Goal: Task Accomplishment & Management: Use online tool/utility

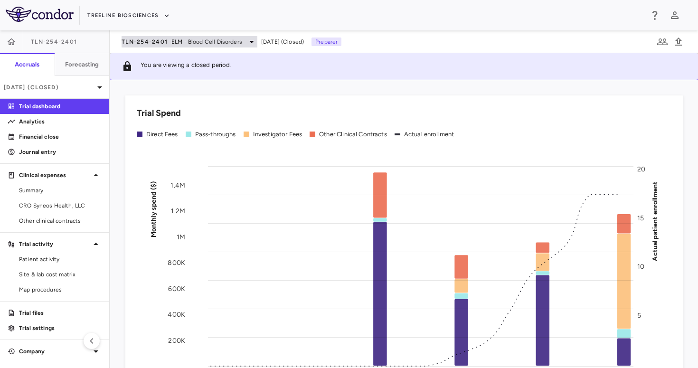
click at [162, 41] on span "TLN-254-2401" at bounding box center [145, 42] width 46 height 8
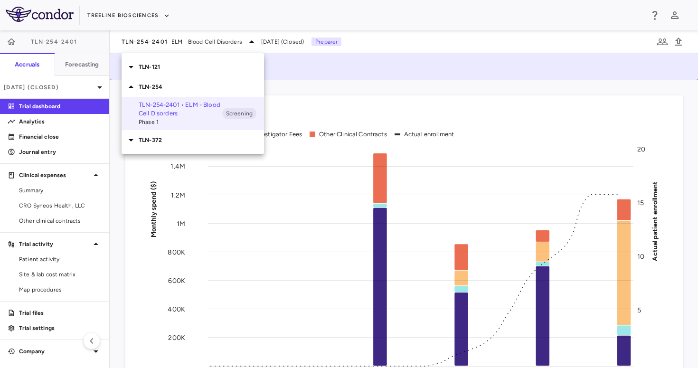
click at [147, 21] on div at bounding box center [349, 184] width 698 height 368
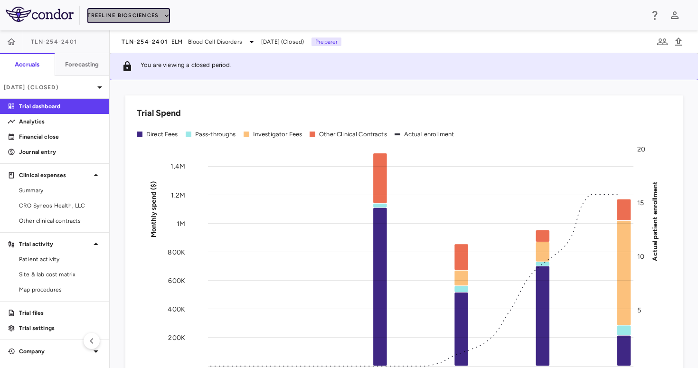
click at [140, 16] on button "Treeline Biosciences" at bounding box center [128, 15] width 83 height 15
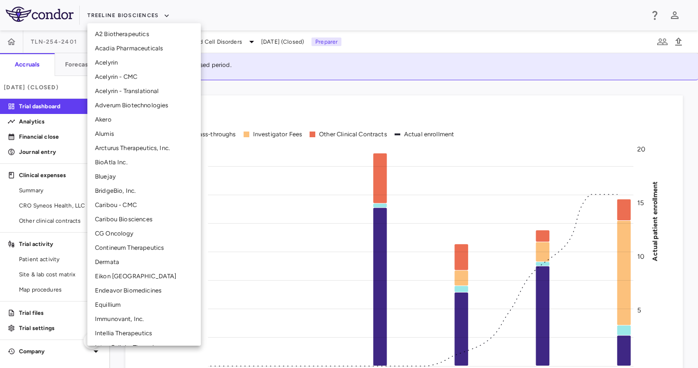
click at [111, 235] on li "CG Oncology" at bounding box center [144, 234] width 114 height 14
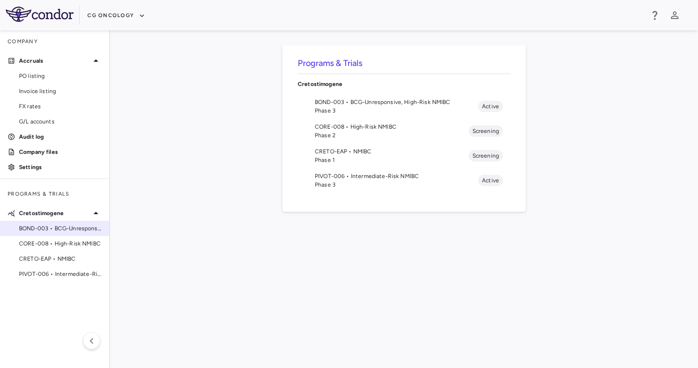
click at [62, 232] on span "BOND-003 • BCG-Unresponsive, High-Risk NMIBC" at bounding box center [60, 228] width 83 height 9
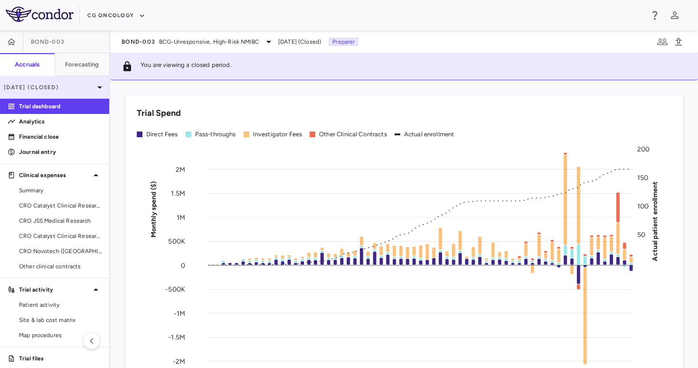
click at [78, 86] on p "[DATE] (Closed)" at bounding box center [49, 87] width 90 height 9
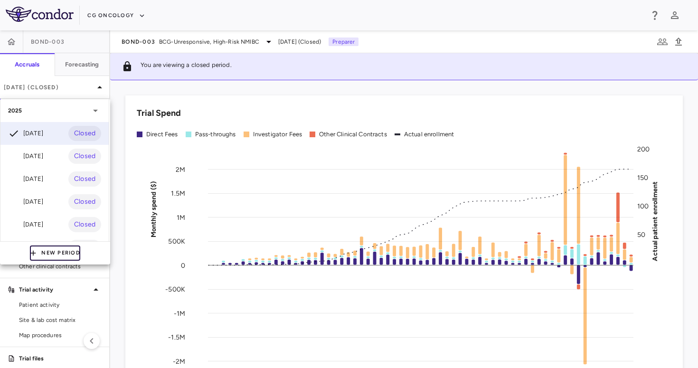
click at [56, 249] on button "New Period" at bounding box center [55, 253] width 50 height 15
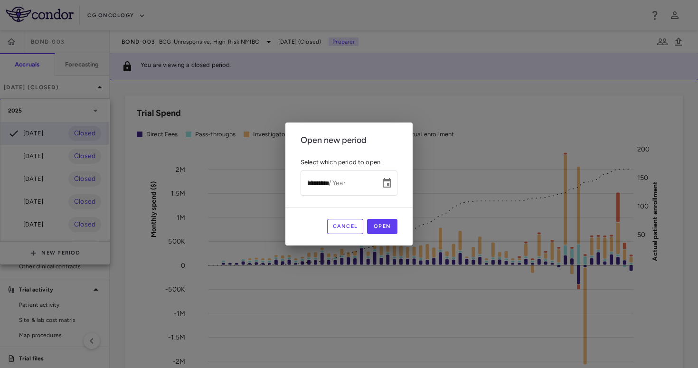
click at [309, 182] on input "*********" at bounding box center [337, 183] width 73 height 25
type input "**********"
click at [391, 228] on button "Open" at bounding box center [382, 226] width 30 height 15
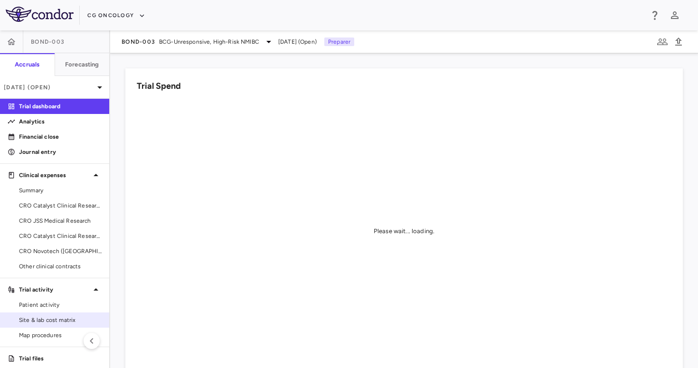
click at [50, 323] on span "Site & lab cost matrix" at bounding box center [60, 320] width 83 height 9
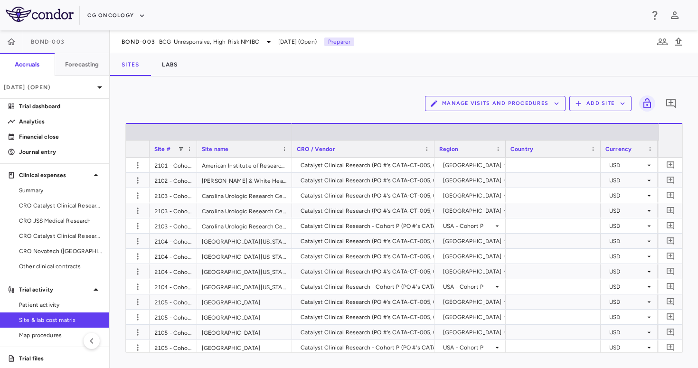
drag, startPoint x: 196, startPoint y: 149, endPoint x: 266, endPoint y: 148, distance: 70.3
click at [199, 148] on div at bounding box center [197, 149] width 4 height 17
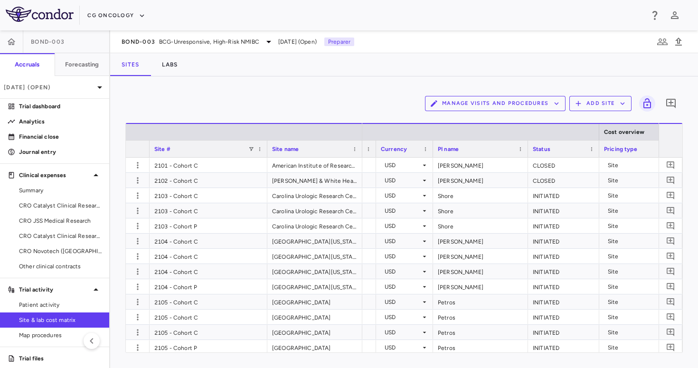
click at [473, 153] on div "PI name" at bounding box center [476, 149] width 77 height 12
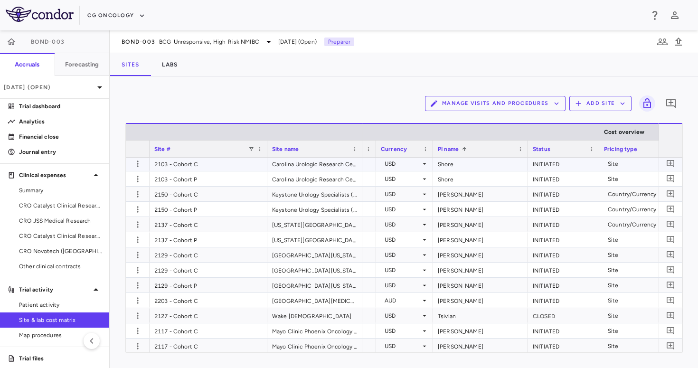
scroll to position [1945, 0]
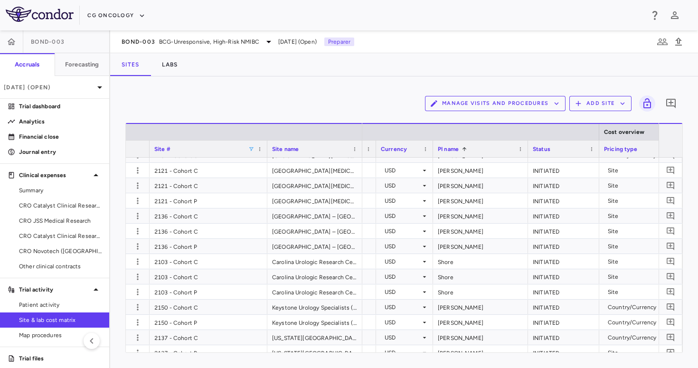
click at [253, 148] on span at bounding box center [251, 149] width 6 height 6
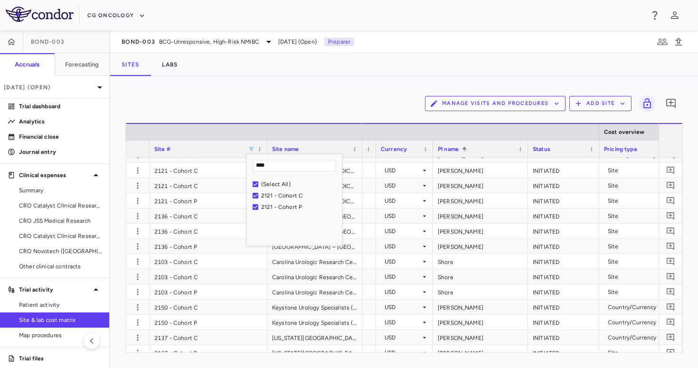
type input "****"
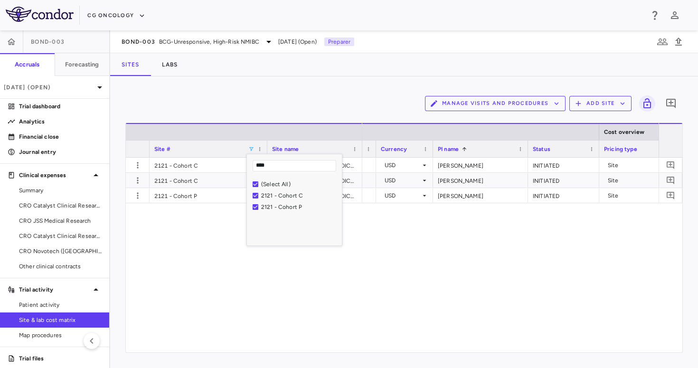
click at [298, 94] on div "Manage Visits and Procedures Add Site 0" at bounding box center [404, 104] width 558 height 24
